Goal: Check status: Check status

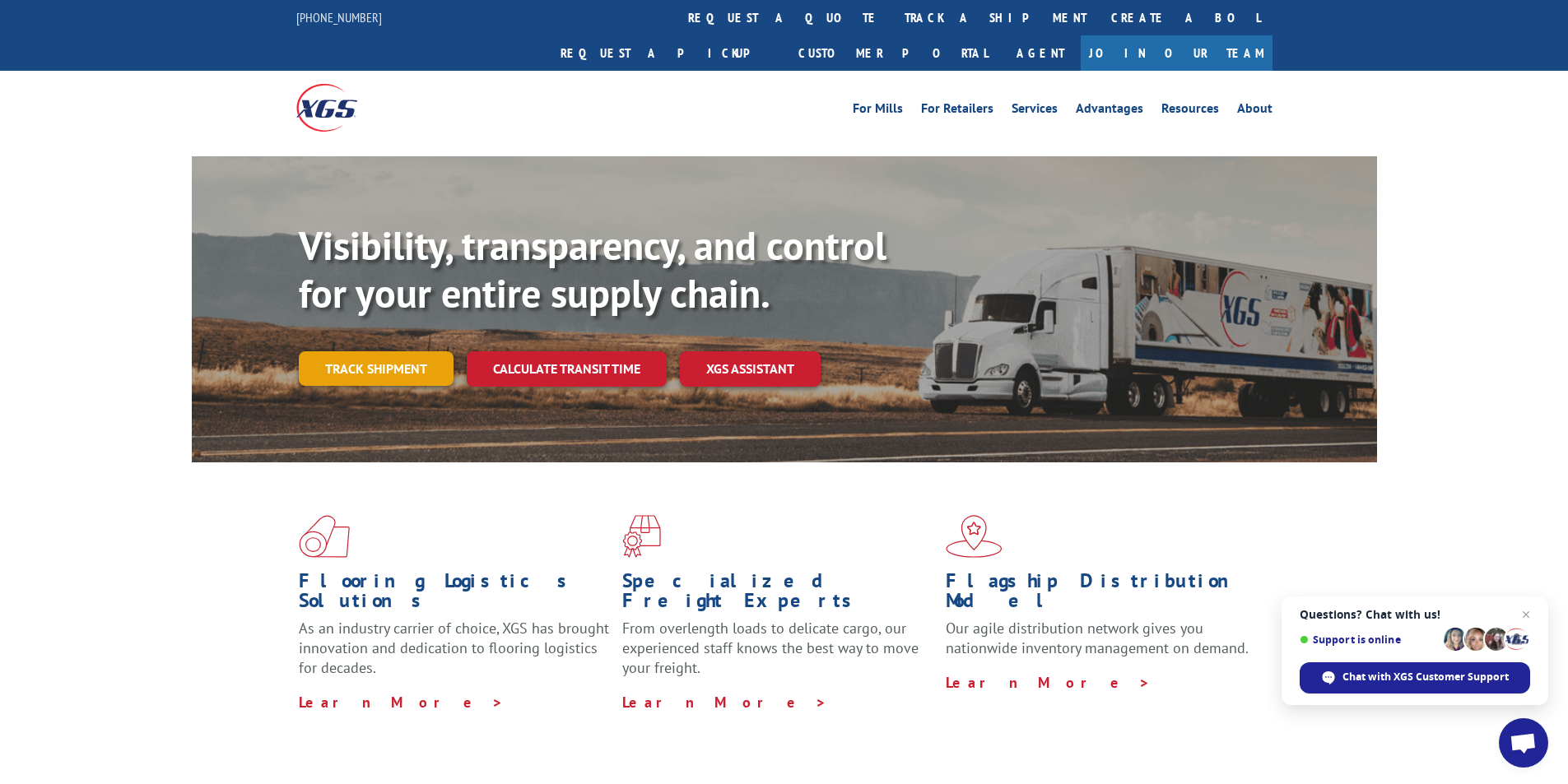
click at [390, 352] on link "Track shipment" at bounding box center [376, 369] width 155 height 35
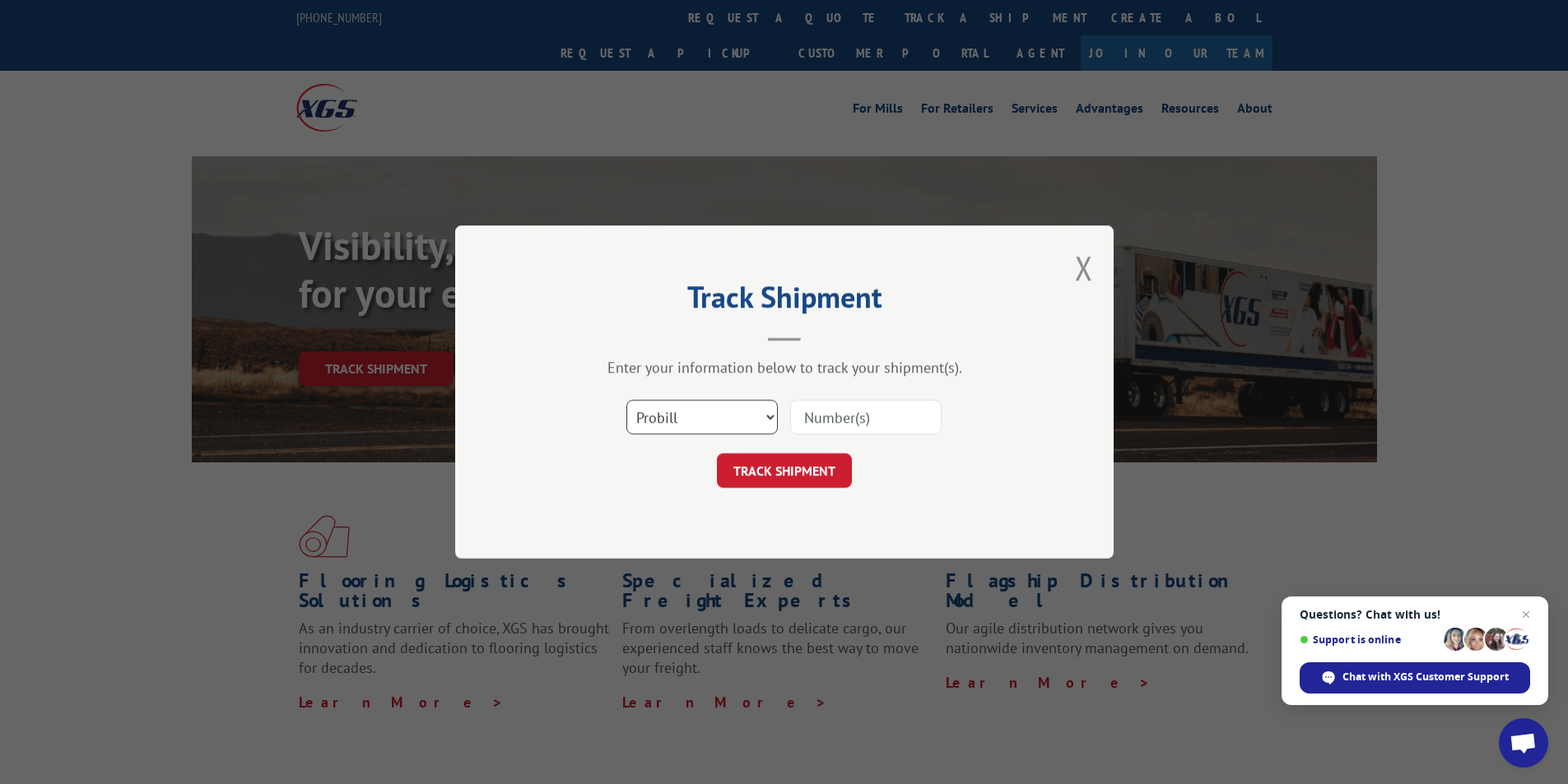
click at [739, 415] on select "Select category... Probill BOL PO" at bounding box center [702, 417] width 152 height 35
select select "bol"
click at [627, 400] on select "Select category... Probill BOL PO" at bounding box center [702, 417] width 152 height 35
click at [876, 415] on input at bounding box center [866, 417] width 152 height 35
type input "3394518"
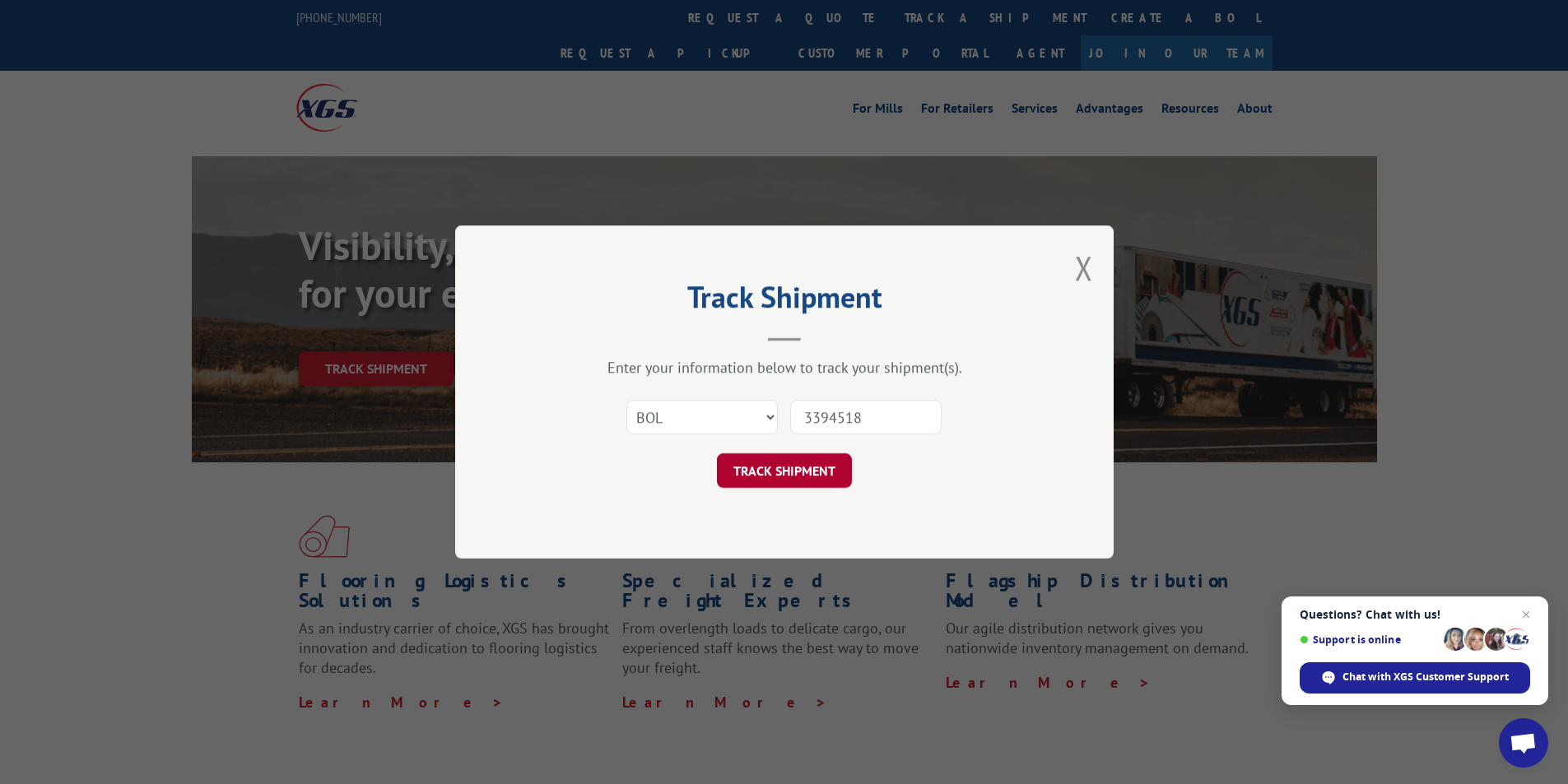
click at [776, 468] on button "TRACK SHIPMENT" at bounding box center [784, 471] width 135 height 35
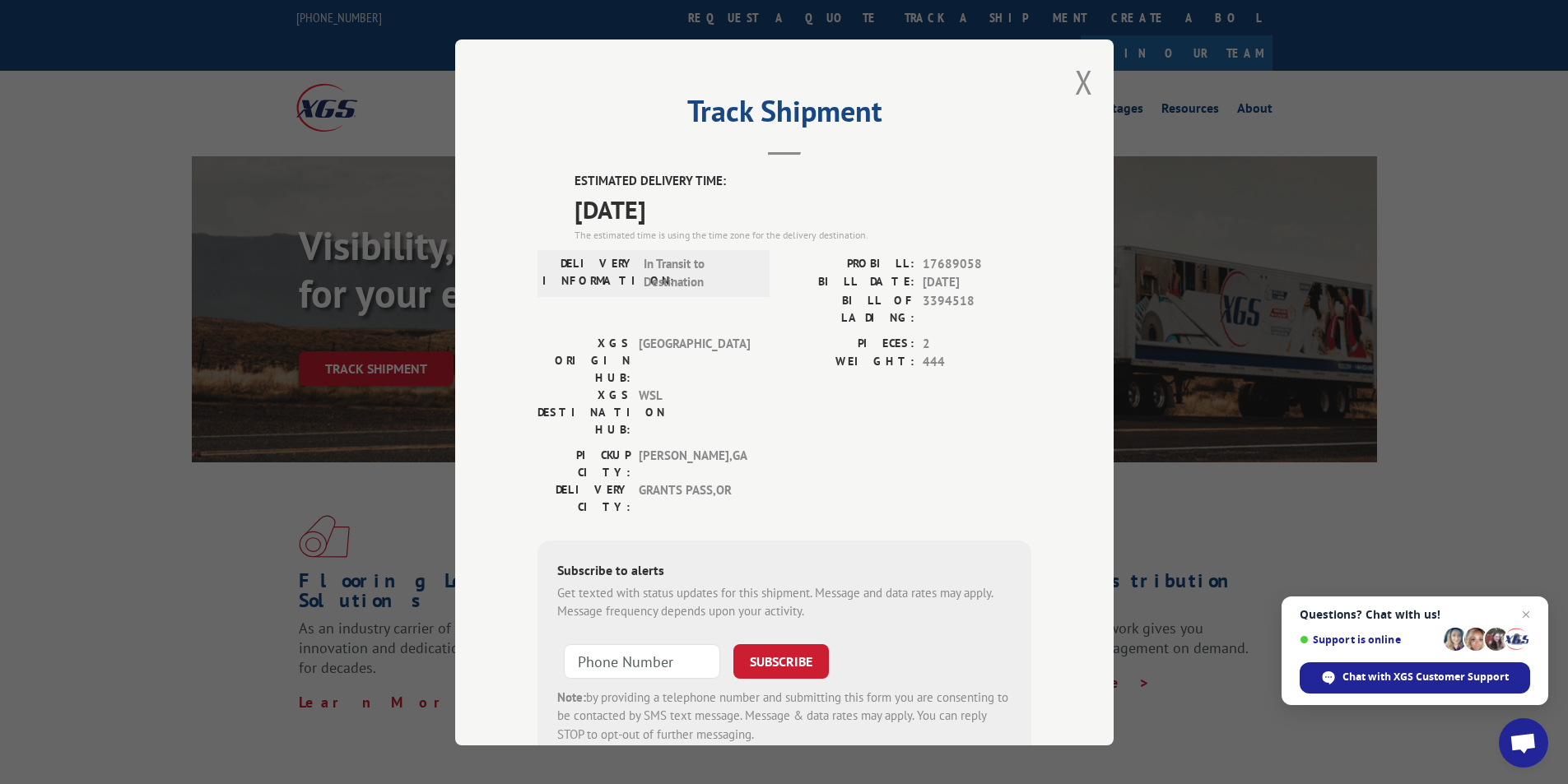
scroll to position [35, 0]
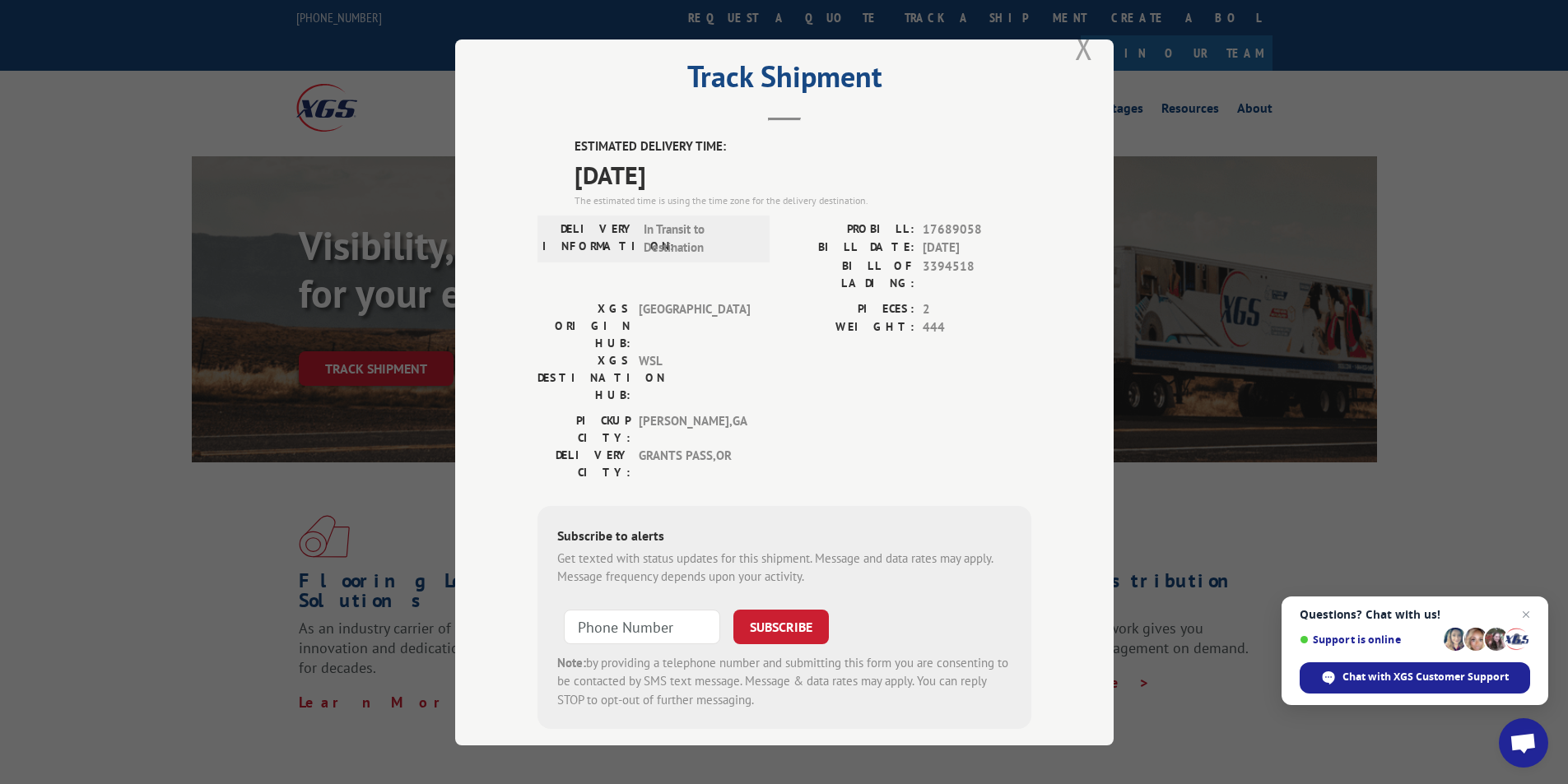
click at [1075, 53] on button "Close modal" at bounding box center [1084, 47] width 18 height 43
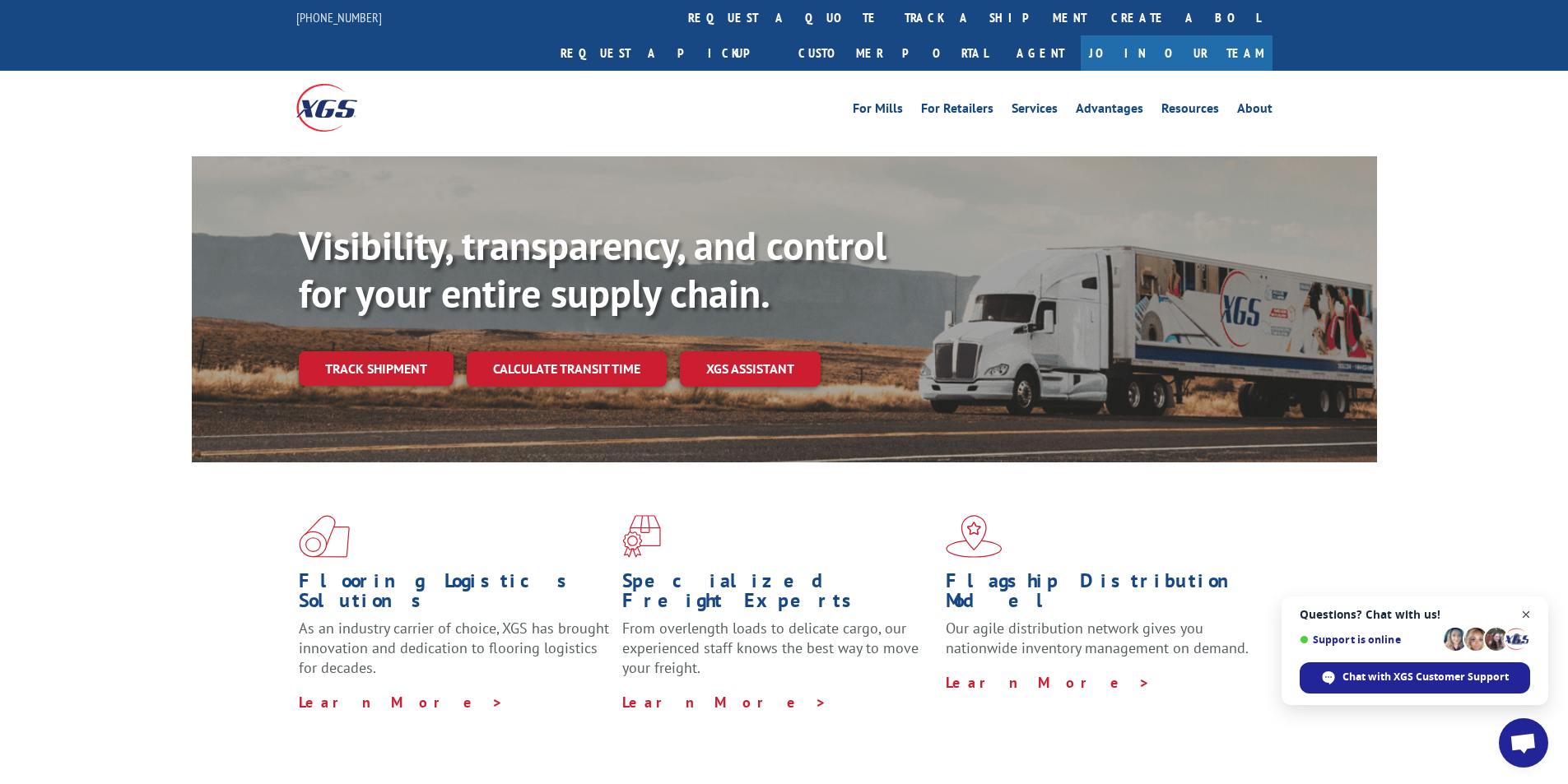
click at [1525, 616] on span "Close chat" at bounding box center [1526, 615] width 20 height 20
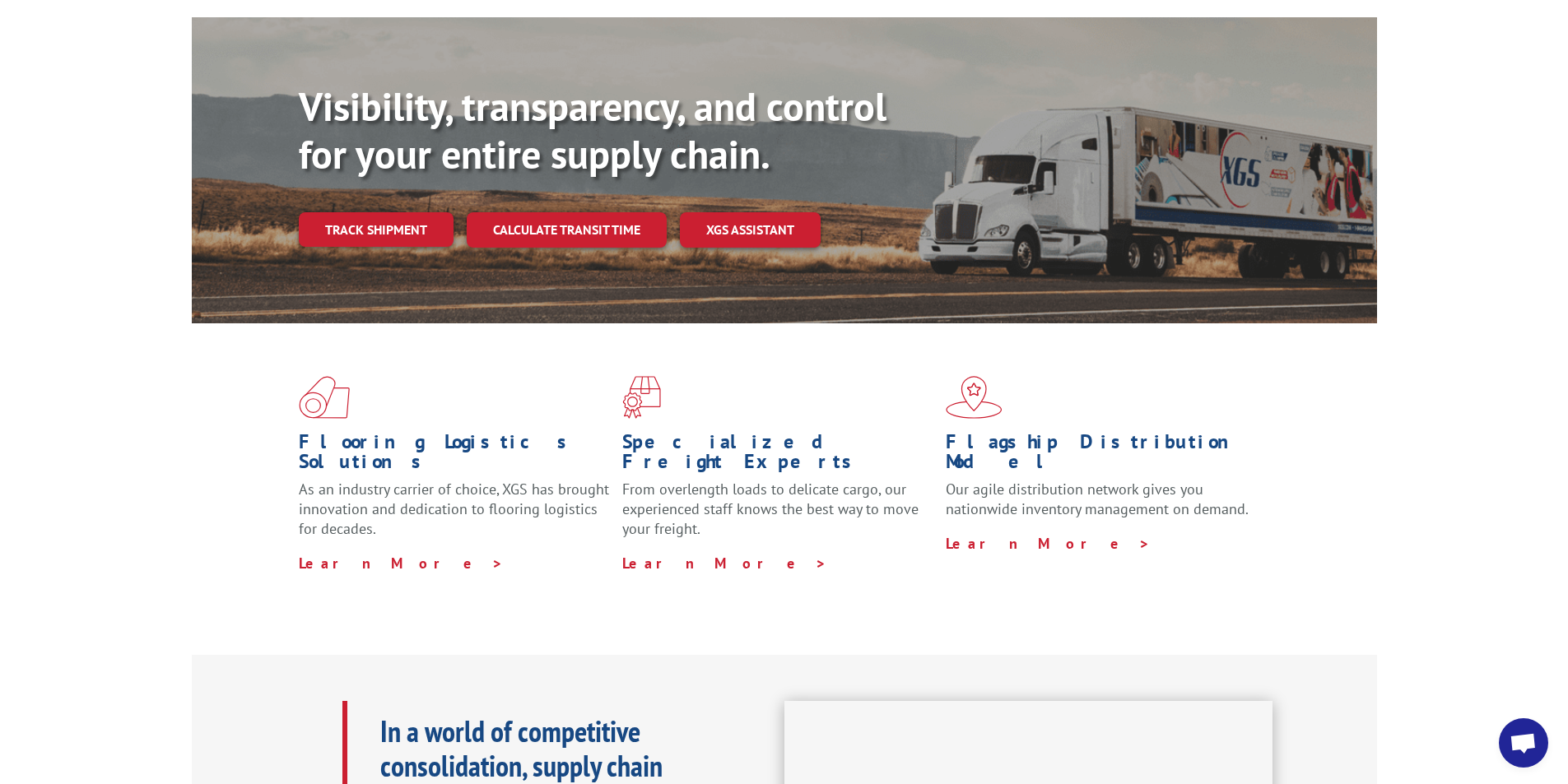
scroll to position [0, 0]
